Goal: Information Seeking & Learning: Learn about a topic

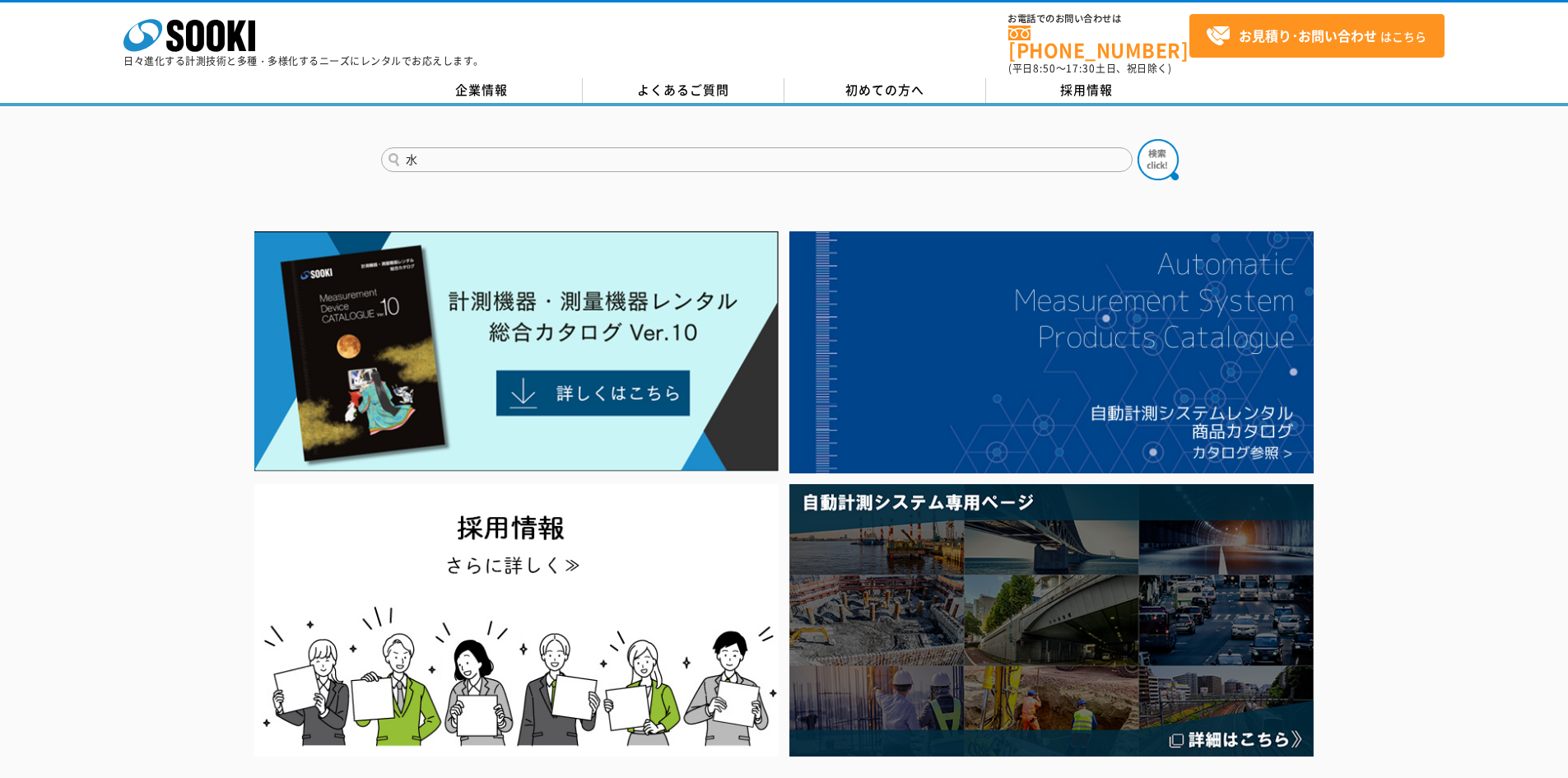
type input "水"
click at [1138, 139] on button at bounding box center [1158, 159] width 41 height 41
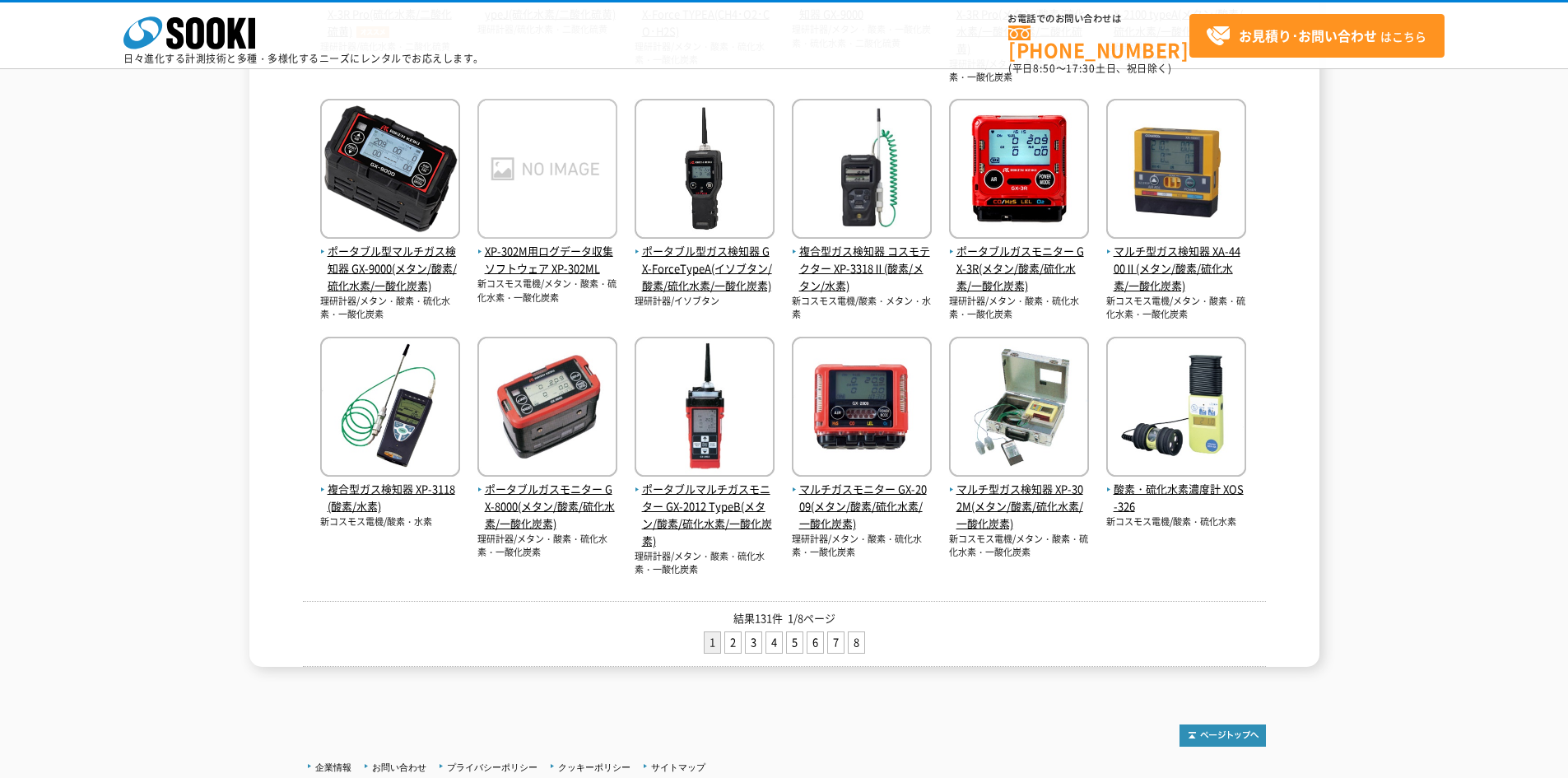
scroll to position [577, 0]
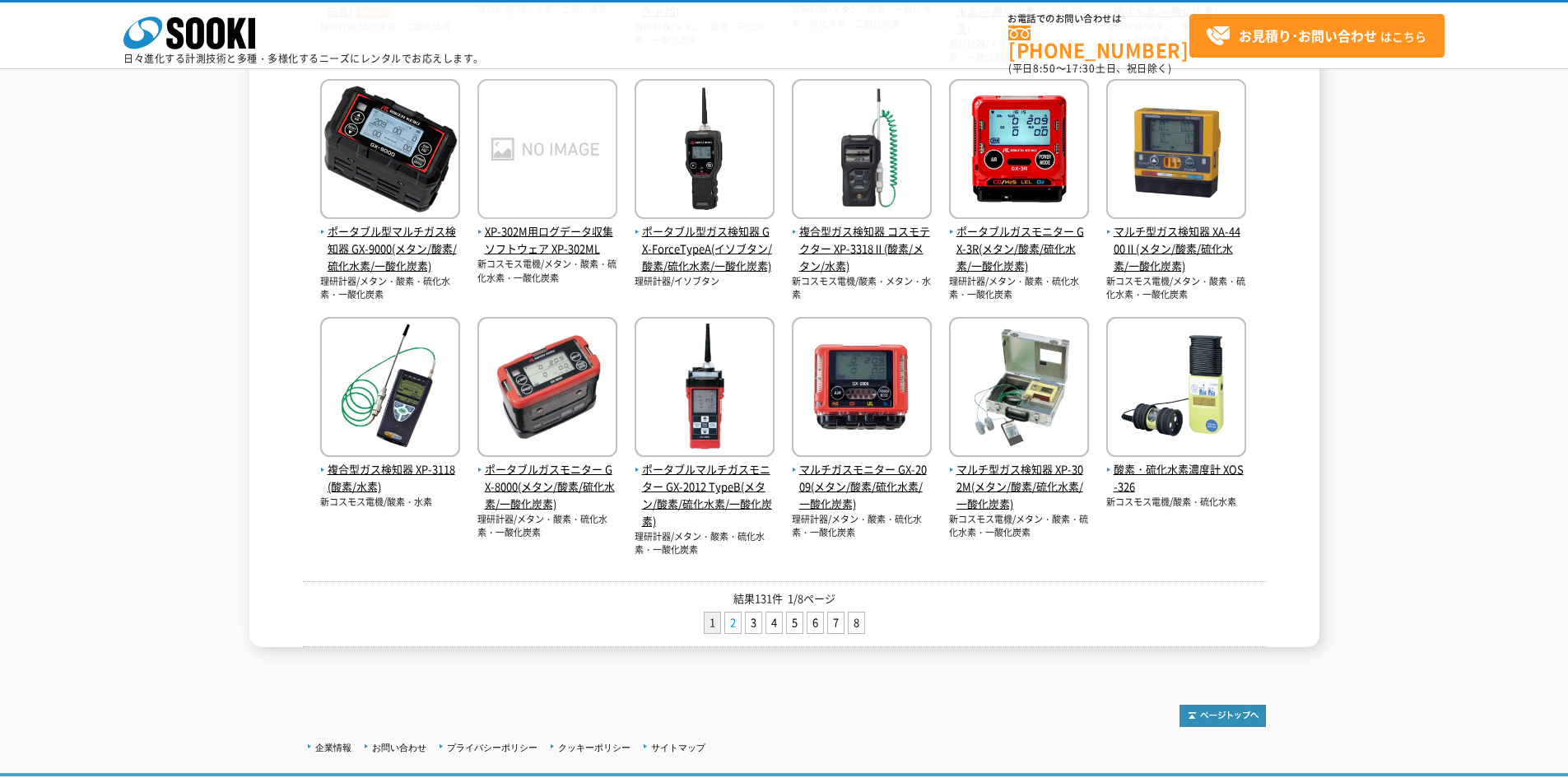
click at [730, 621] on link "2" at bounding box center [732, 622] width 15 height 21
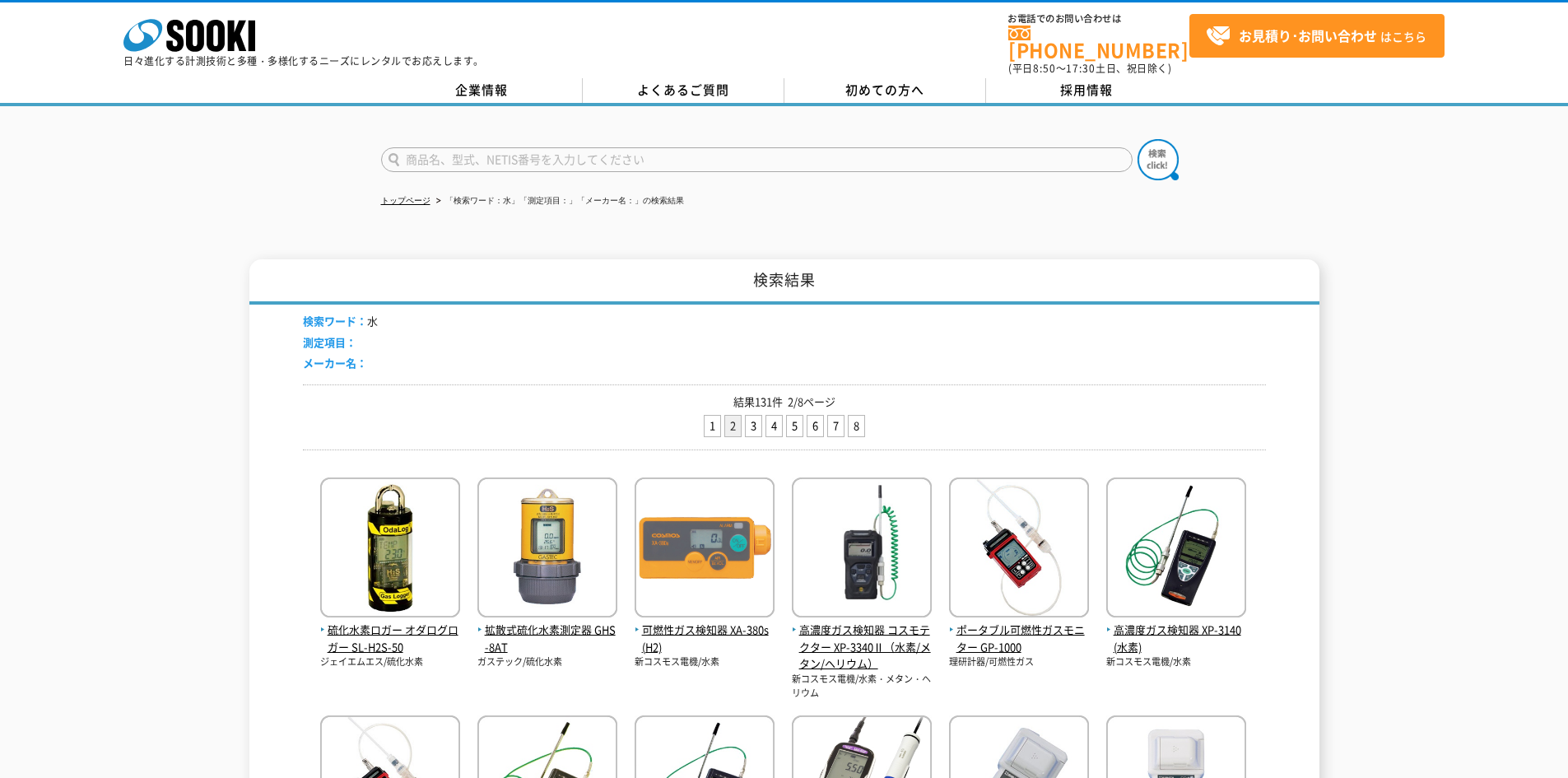
click at [525, 147] on input "text" at bounding box center [757, 159] width 751 height 25
type input "水量"
click at [1138, 139] on button at bounding box center [1158, 159] width 41 height 41
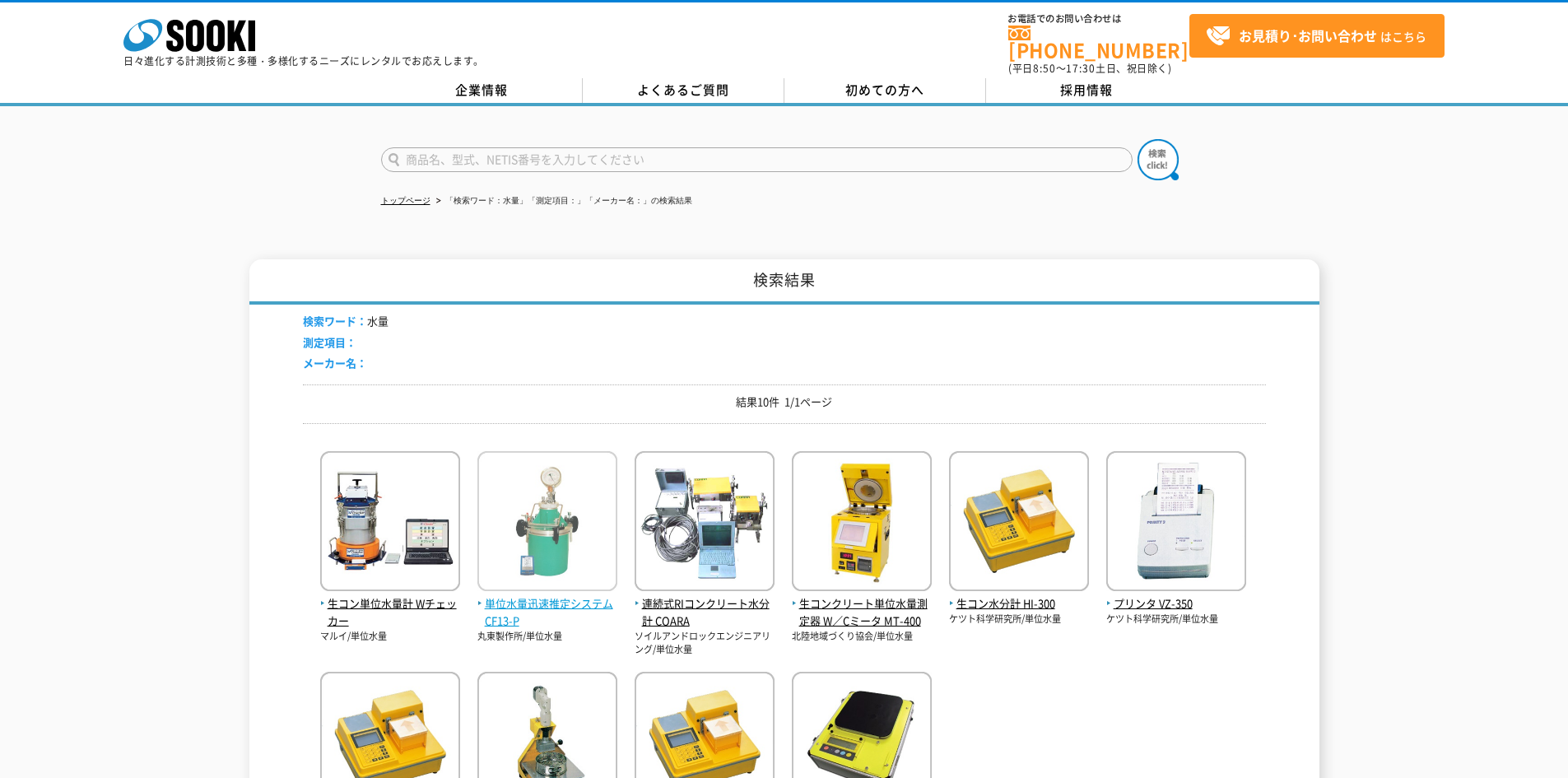
click at [539, 544] on img at bounding box center [548, 523] width 140 height 144
click at [431, 158] on input "text" at bounding box center [757, 159] width 751 height 25
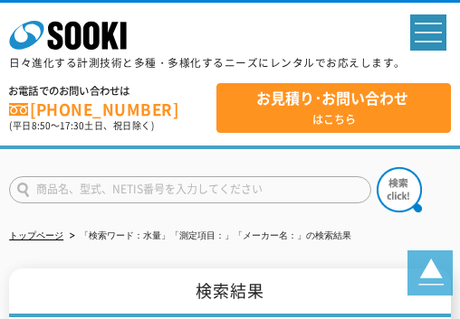
type input "商品名、型式、NETIS番号を入力してください"
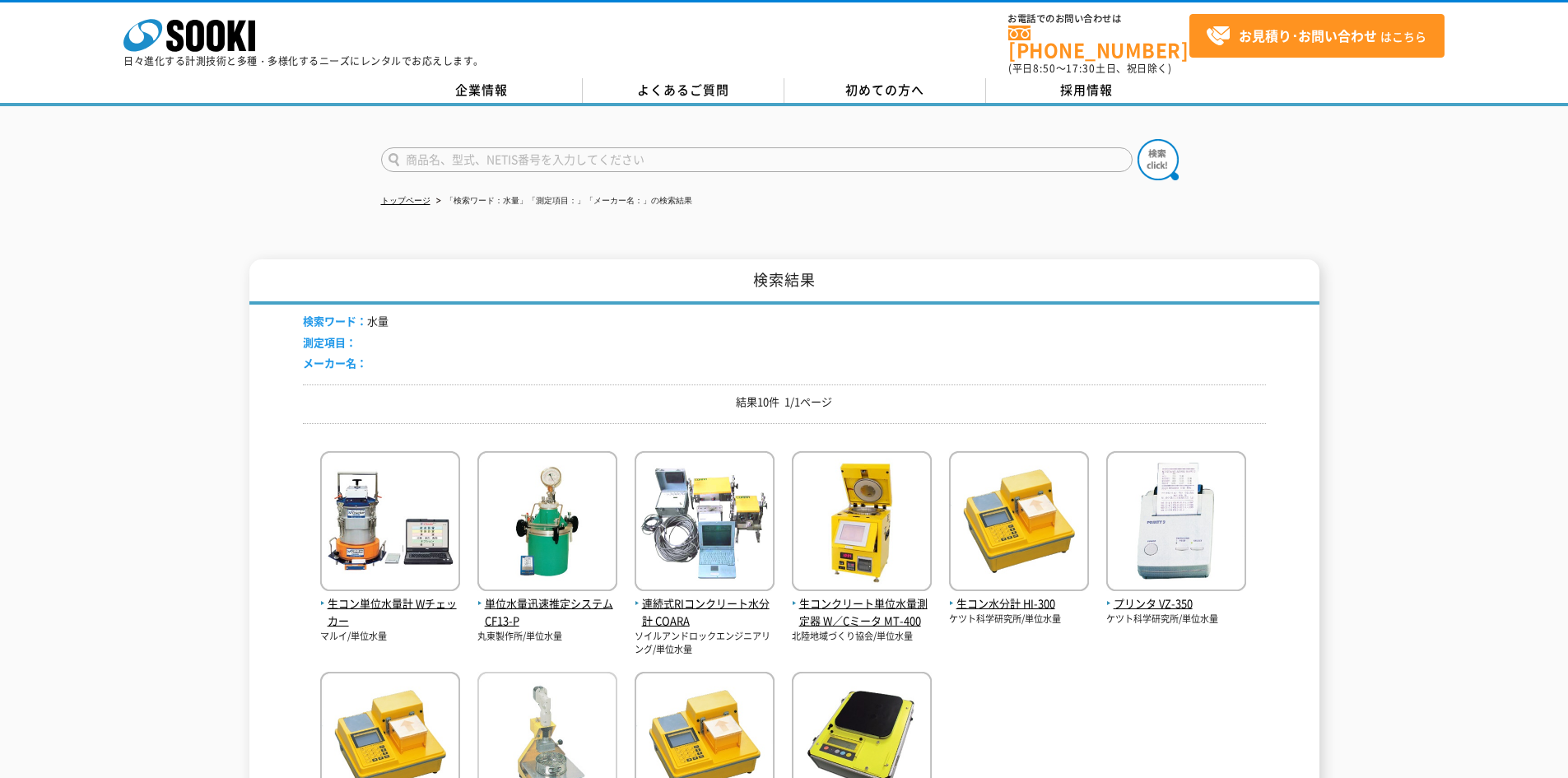
type input "商品名、型式、NETIS番号を入力してください"
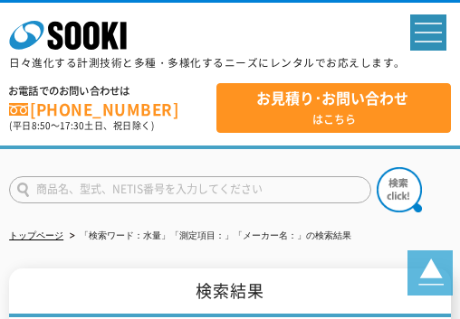
type input "商品名、型式、NETIS番号を入力してください"
